Goal: Transaction & Acquisition: Purchase product/service

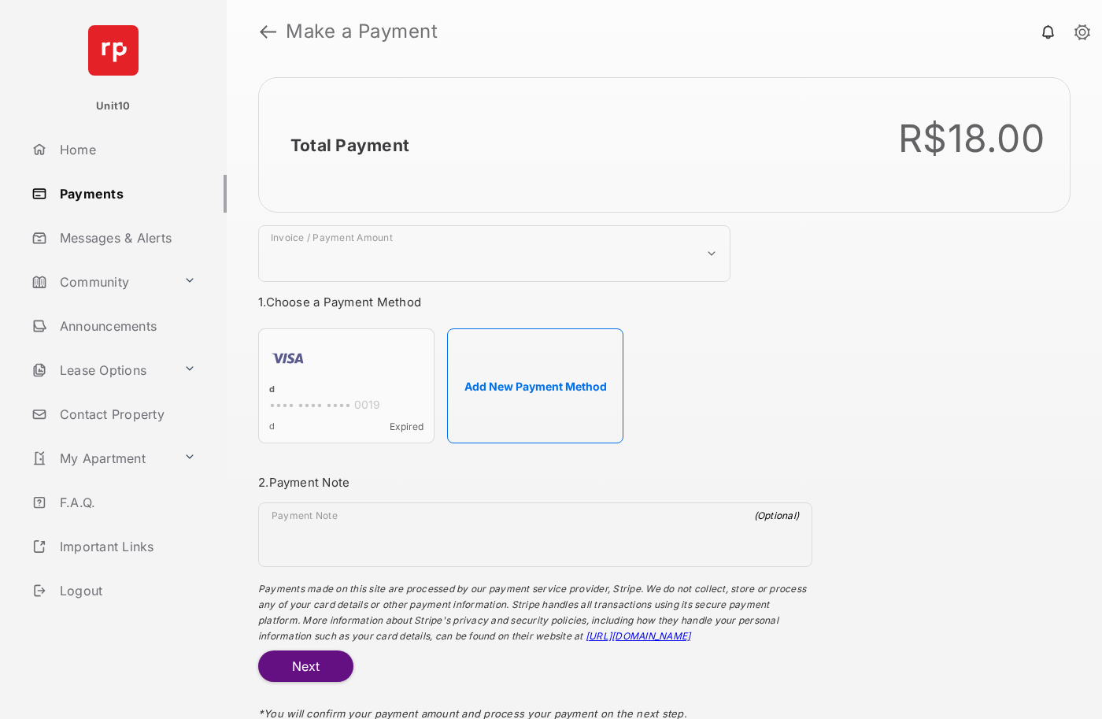
select select "***"
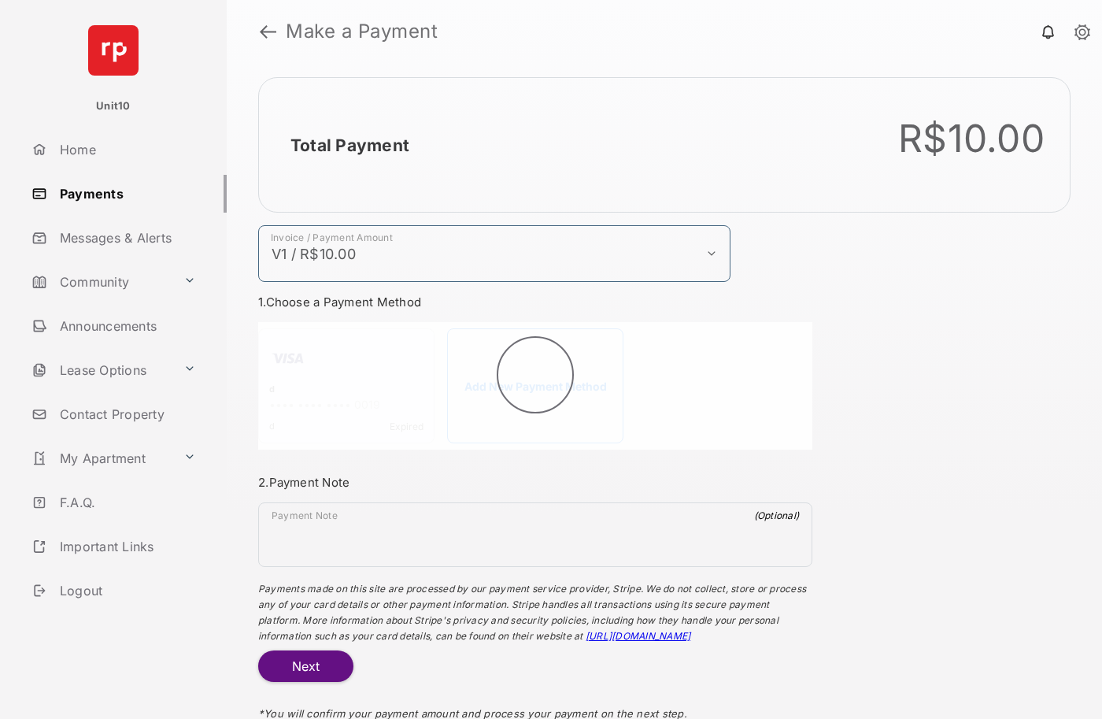
click at [349, 145] on h2 "Total Payment" at bounding box center [349, 145] width 119 height 20
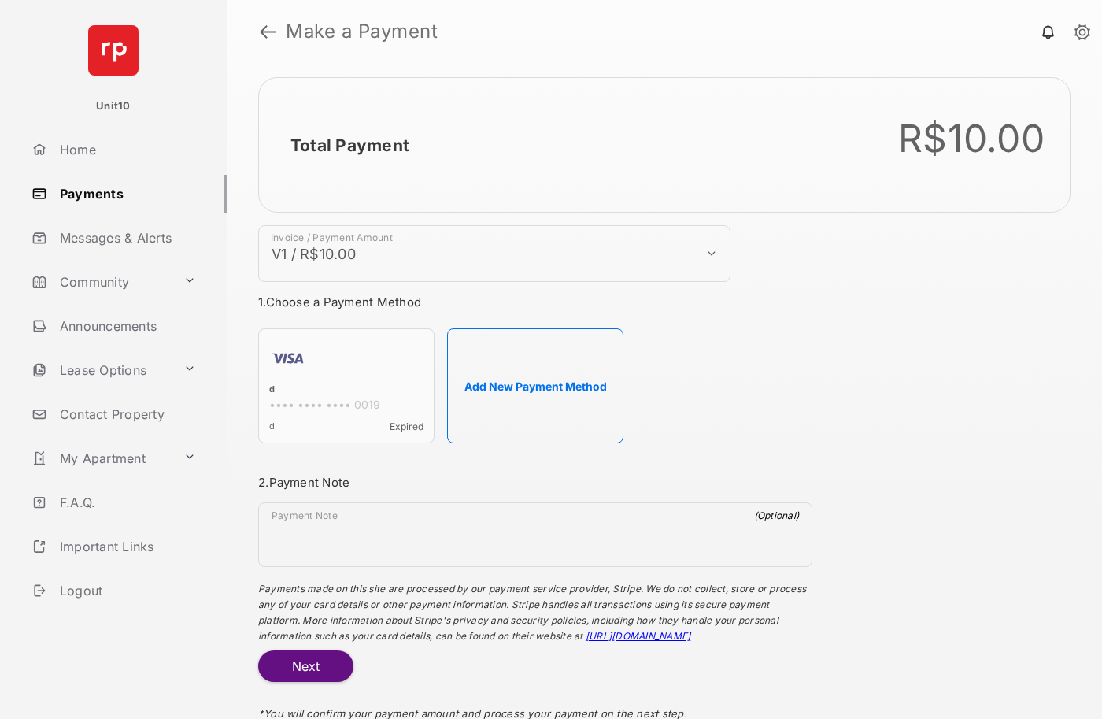
click at [349, 145] on h2 "Total Payment" at bounding box center [349, 145] width 119 height 20
click at [535, 386] on button "Add New Payment Method" at bounding box center [535, 385] width 176 height 115
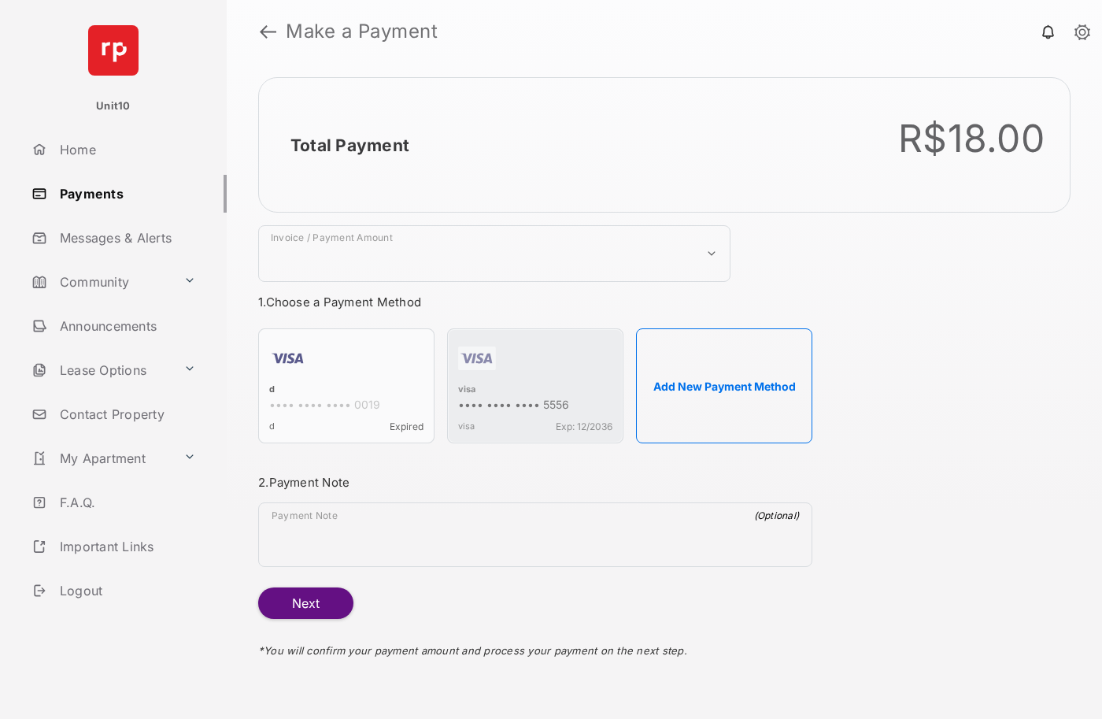
click at [362, 31] on strong "Make a Payment" at bounding box center [362, 31] width 152 height 19
click at [349, 145] on h2 "Total Payment" at bounding box center [349, 145] width 119 height 20
click at [467, 390] on div "visa" at bounding box center [535, 390] width 154 height 14
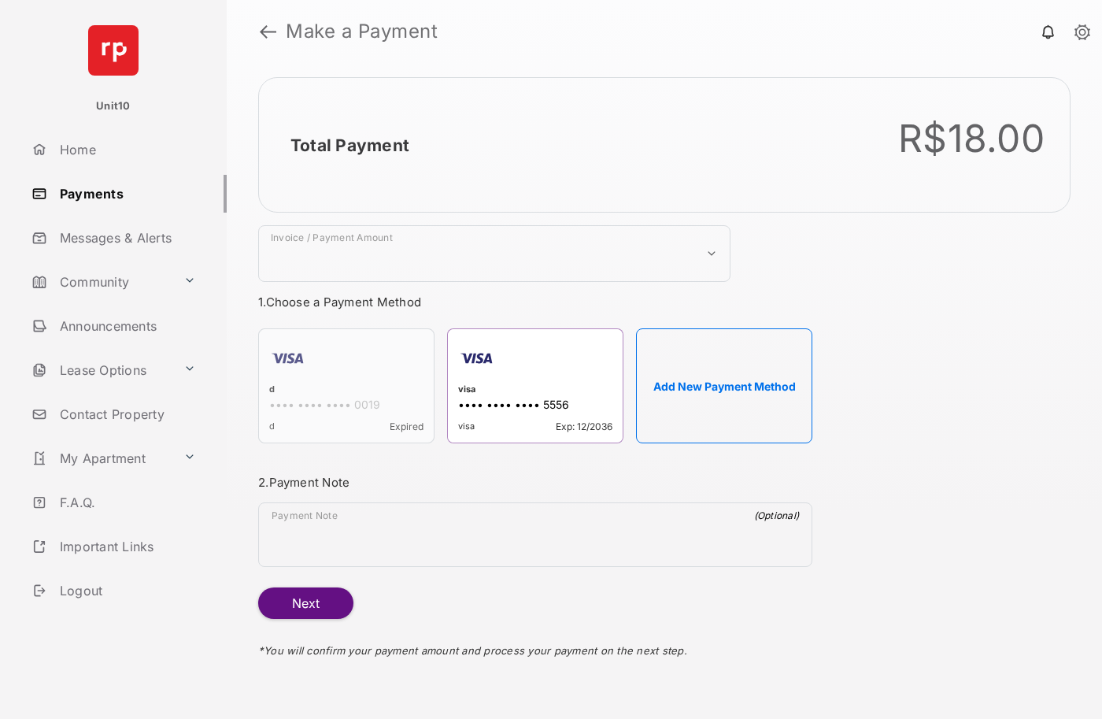
select select "***"
click at [349, 145] on h2 "Total Payment" at bounding box center [349, 145] width 119 height 20
click at [305, 603] on button "Next" at bounding box center [305, 602] width 95 height 31
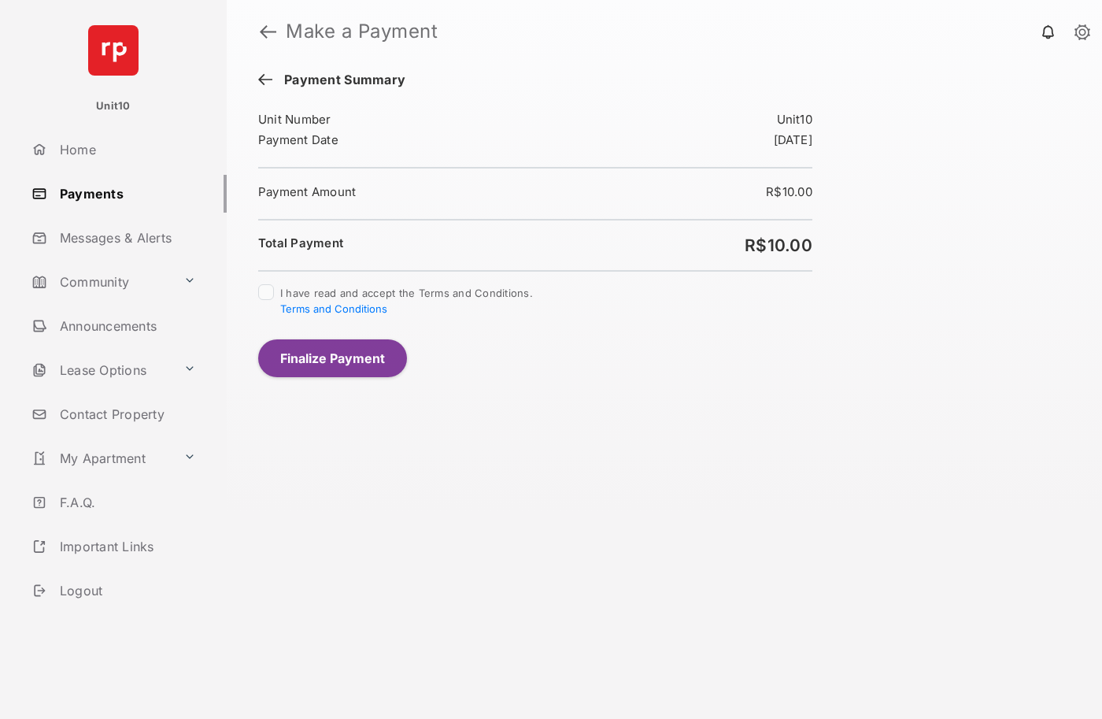
click at [332, 357] on button "Finalize Payment" at bounding box center [332, 358] width 149 height 38
